Goal: Find specific page/section: Find specific page/section

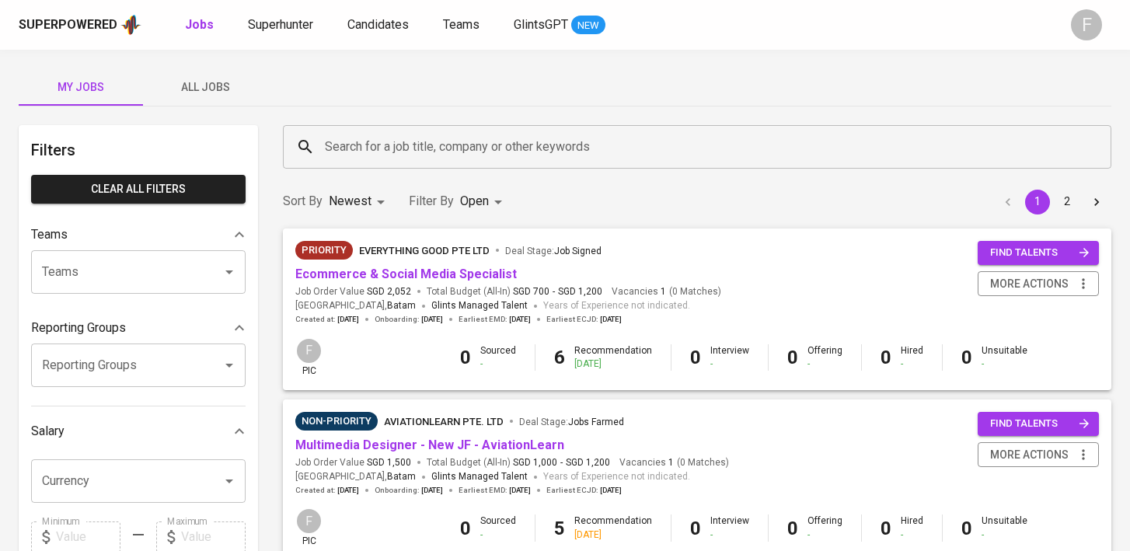
click at [536, 141] on input "Search for a job title, company or other keywords" at bounding box center [701, 147] width 760 height 30
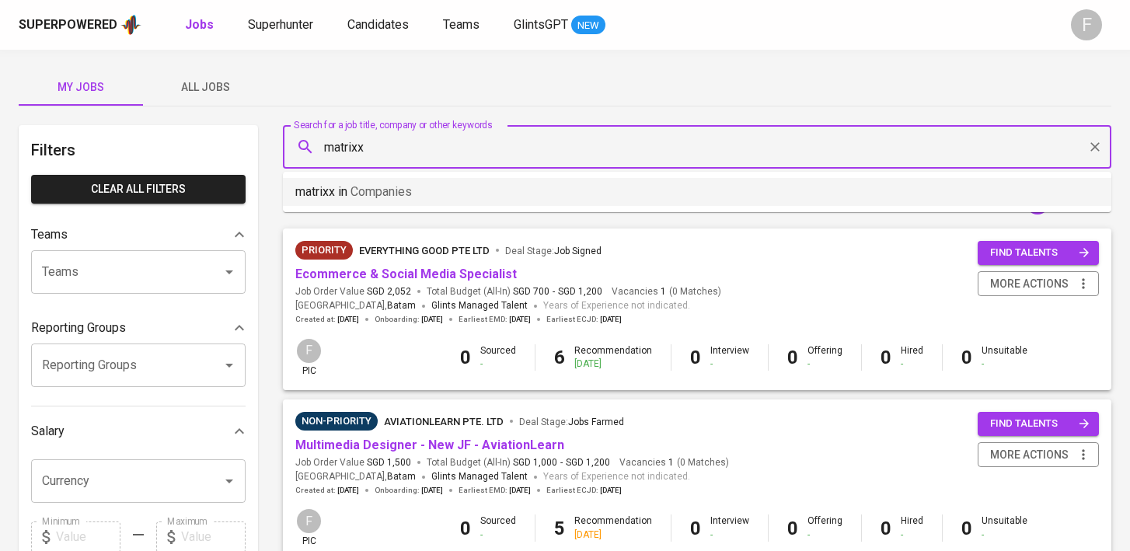
click at [538, 204] on li "matrixx in Companies" at bounding box center [697, 192] width 828 height 28
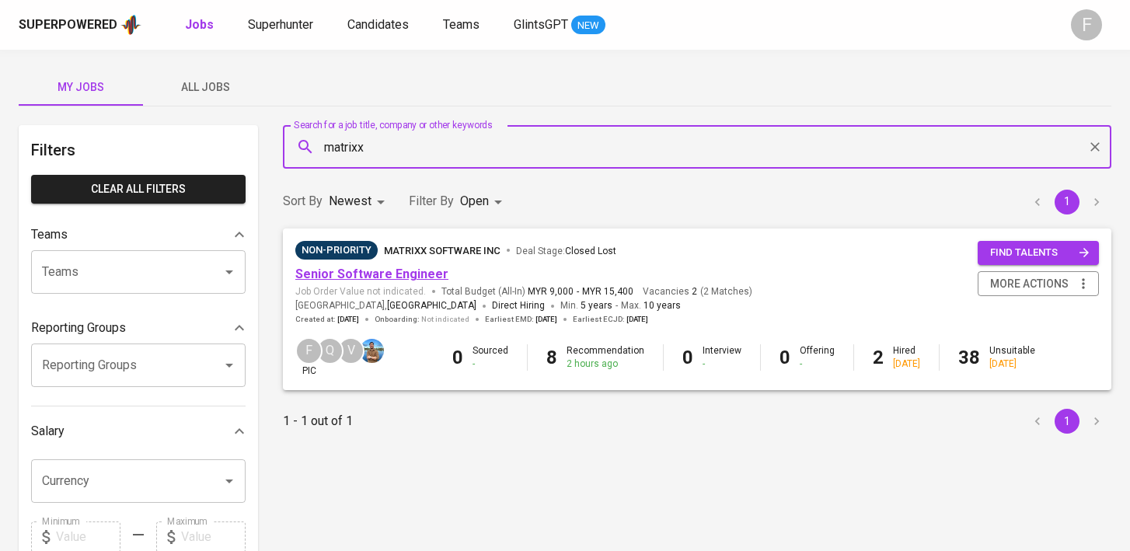
type input "matrixx"
click at [372, 277] on link "Senior Software Engineer" at bounding box center [371, 273] width 153 height 15
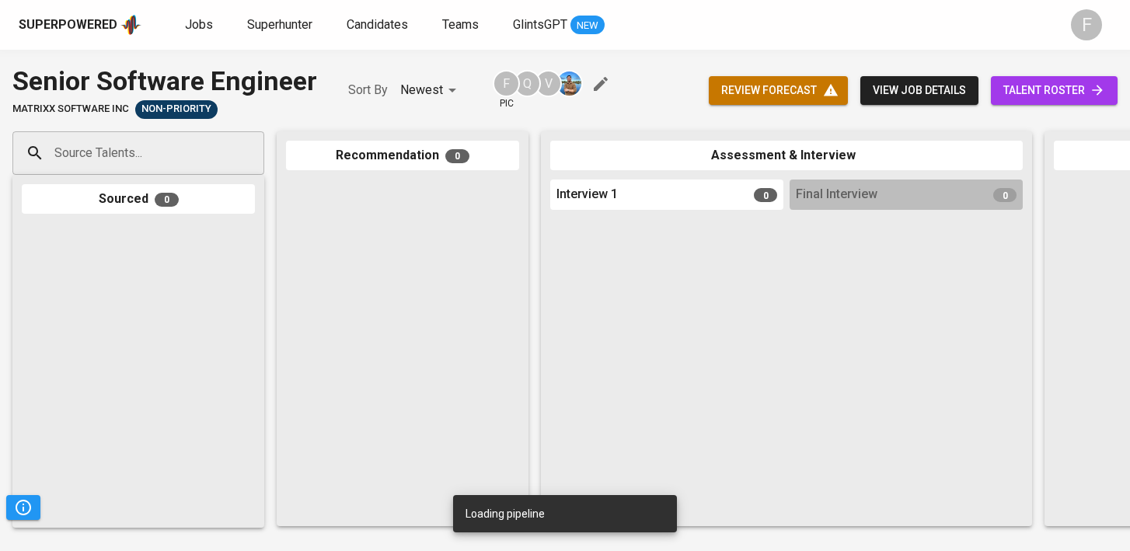
click at [1050, 87] on span "talent roster" at bounding box center [1054, 90] width 102 height 19
